Goal: Transaction & Acquisition: Download file/media

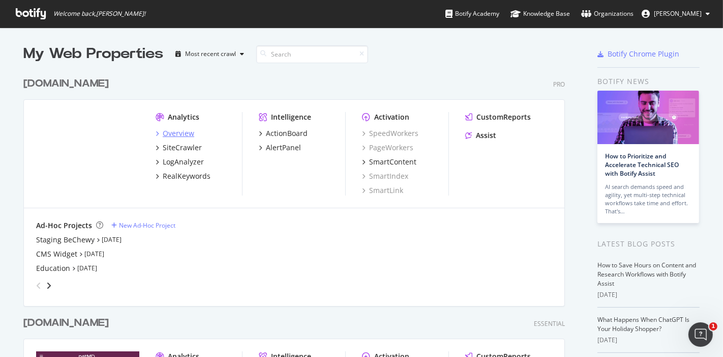
click at [177, 131] on div "Overview" at bounding box center [179, 133] width 32 height 10
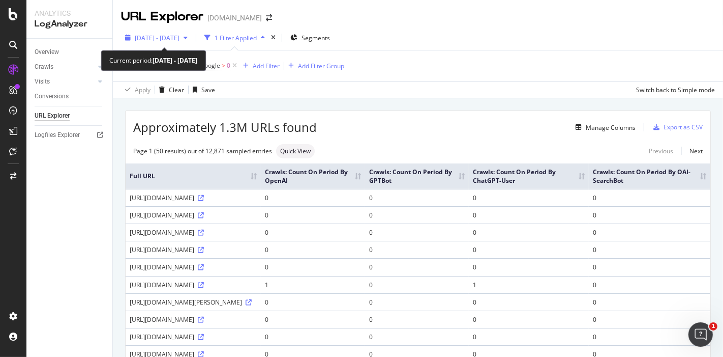
click at [189, 33] on div "[DATE] - [DATE]" at bounding box center [156, 37] width 71 height 15
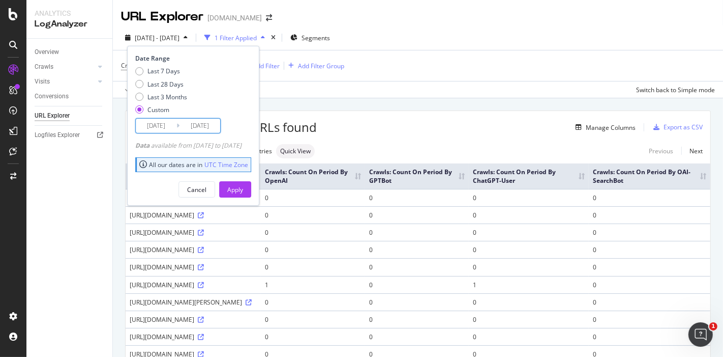
click at [160, 128] on input "[DATE]" at bounding box center [156, 126] width 41 height 14
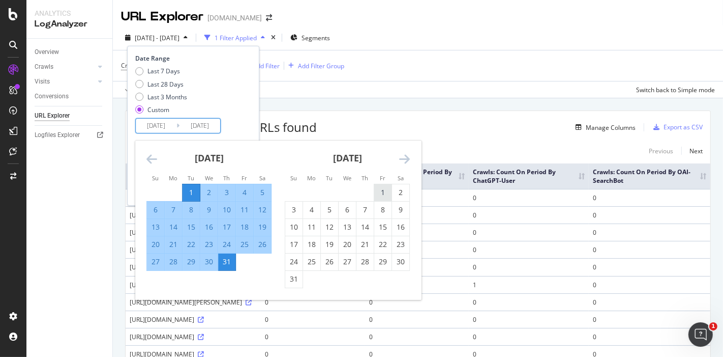
click at [384, 191] on div "1" at bounding box center [382, 192] width 17 height 10
type input "[DATE]"
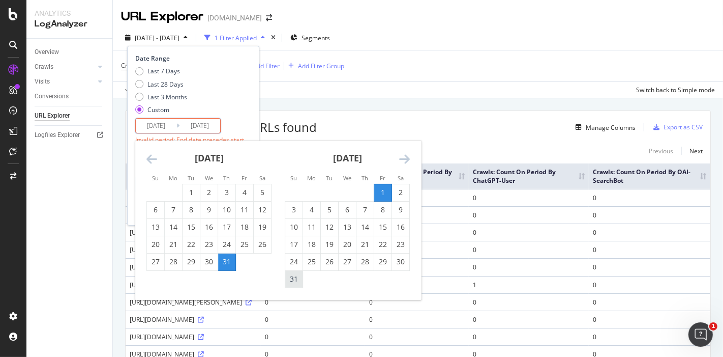
click at [295, 277] on div "31" at bounding box center [293, 279] width 17 height 10
type input "[DATE]"
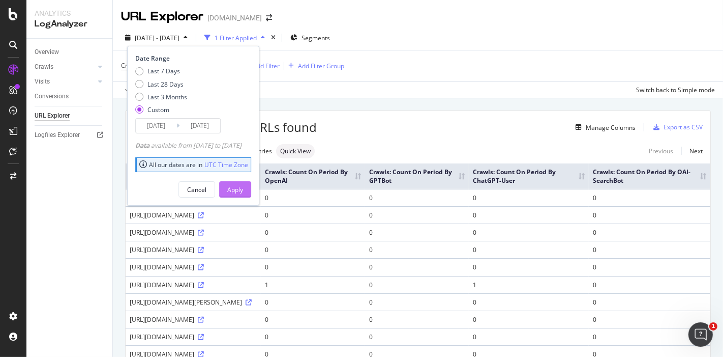
click at [243, 191] on div "Apply" at bounding box center [235, 189] width 16 height 9
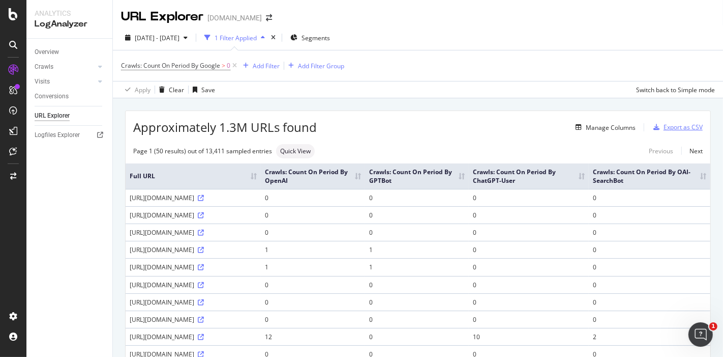
click at [667, 126] on div "Export as CSV" at bounding box center [683, 127] width 39 height 9
click at [664, 127] on div "Export as CSV" at bounding box center [683, 127] width 39 height 9
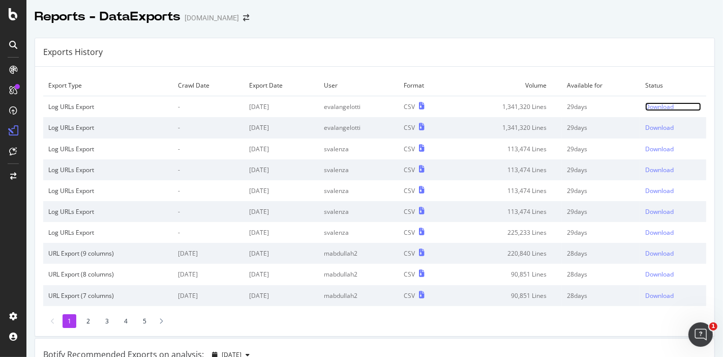
click at [660, 106] on div "Download" at bounding box center [659, 106] width 28 height 9
